Goal: Communication & Community: Connect with others

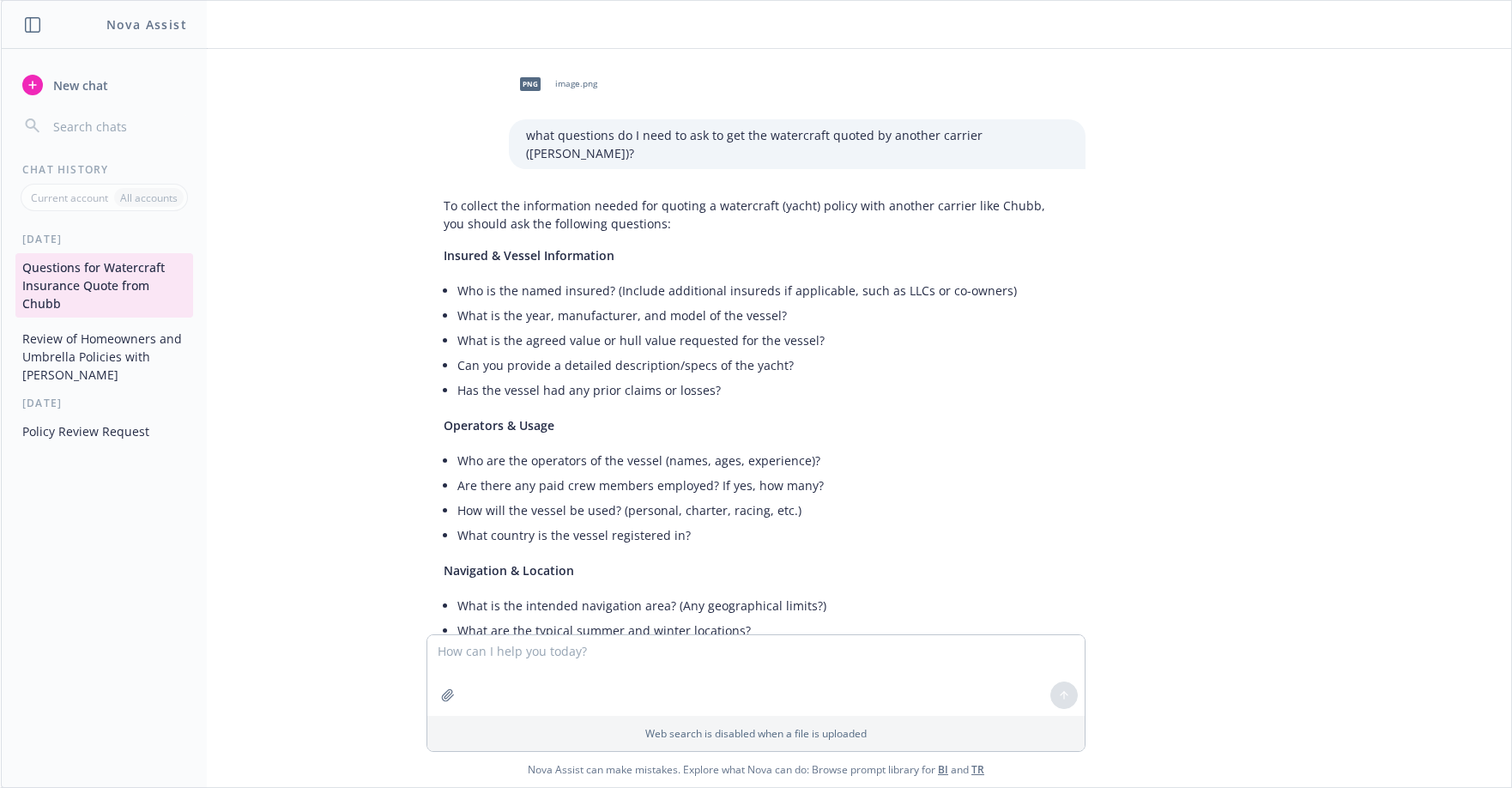
scroll to position [526, 0]
